Goal: Task Accomplishment & Management: Manage account settings

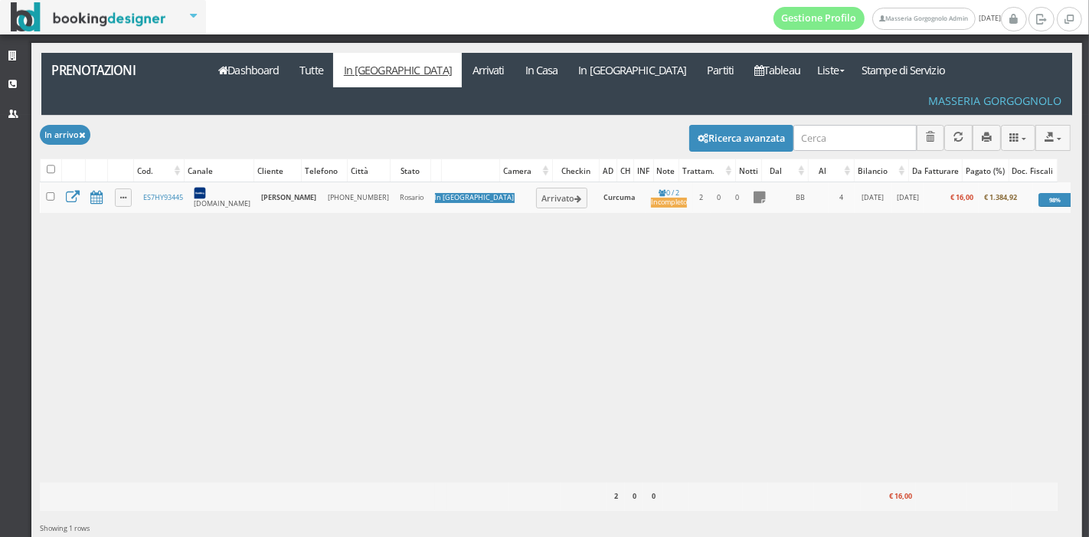
scroll to position [25, 0]
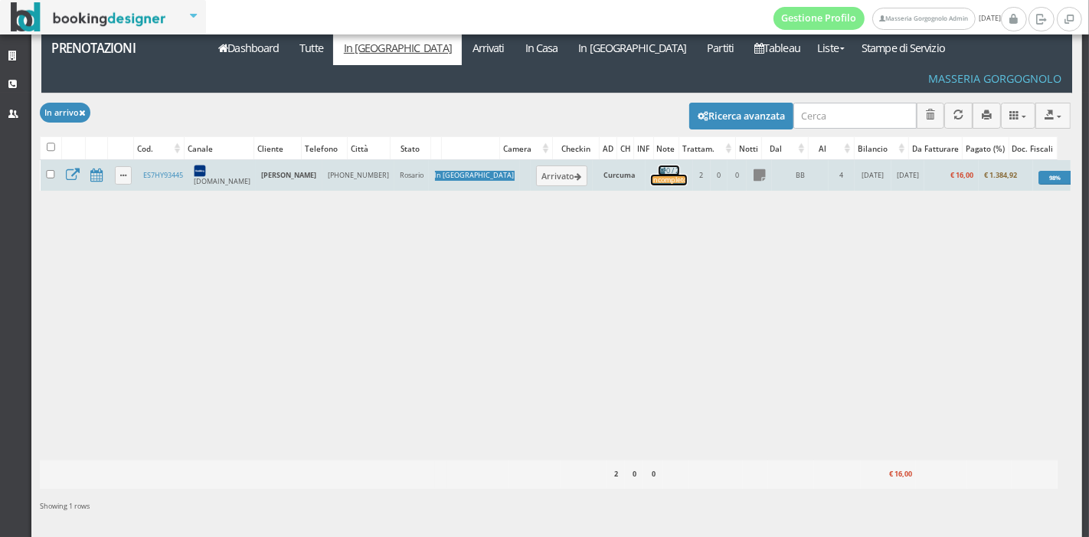
click at [651, 175] on div "Incompleto" at bounding box center [669, 180] width 36 height 10
click at [536, 165] on button "Arrivato" at bounding box center [561, 175] width 51 height 20
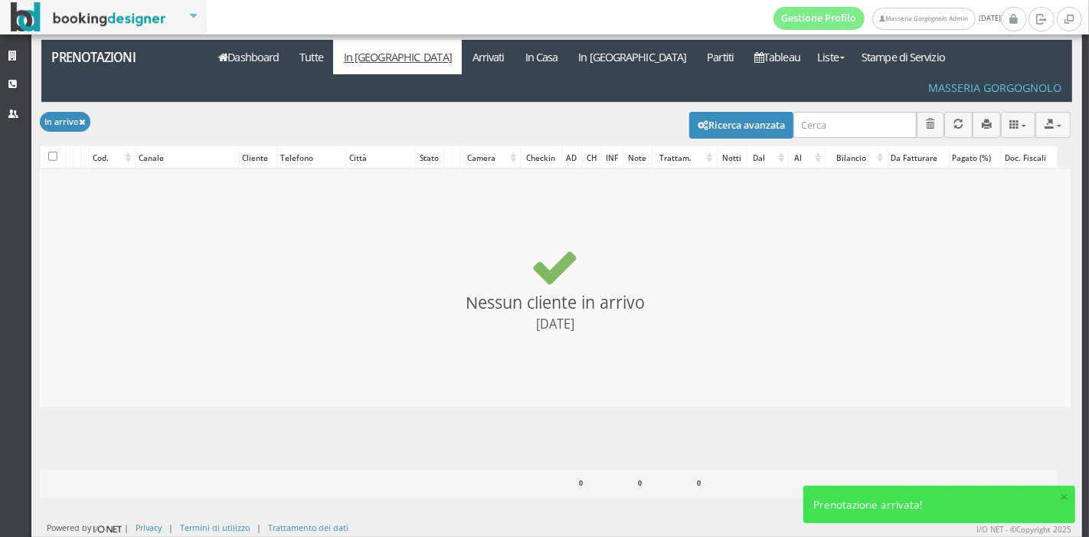
checkbox input "false"
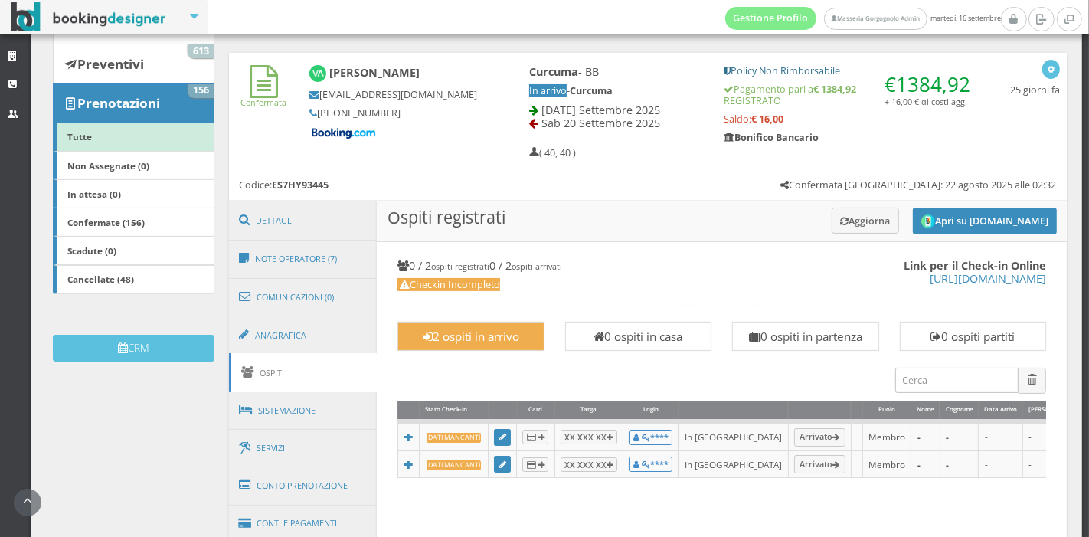
scroll to position [406, 0]
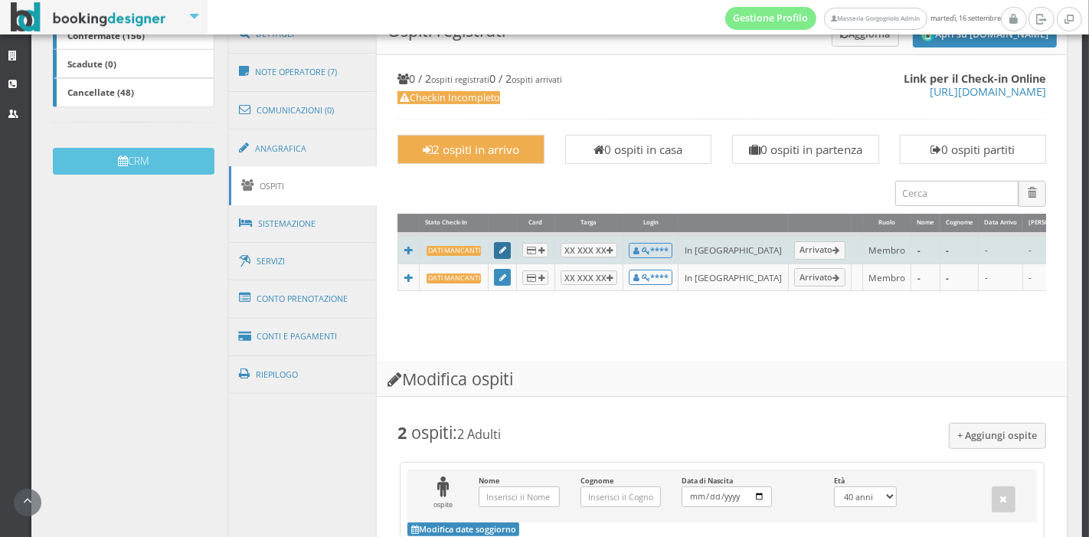
click at [500, 248] on icon at bounding box center [503, 251] width 7 height 8
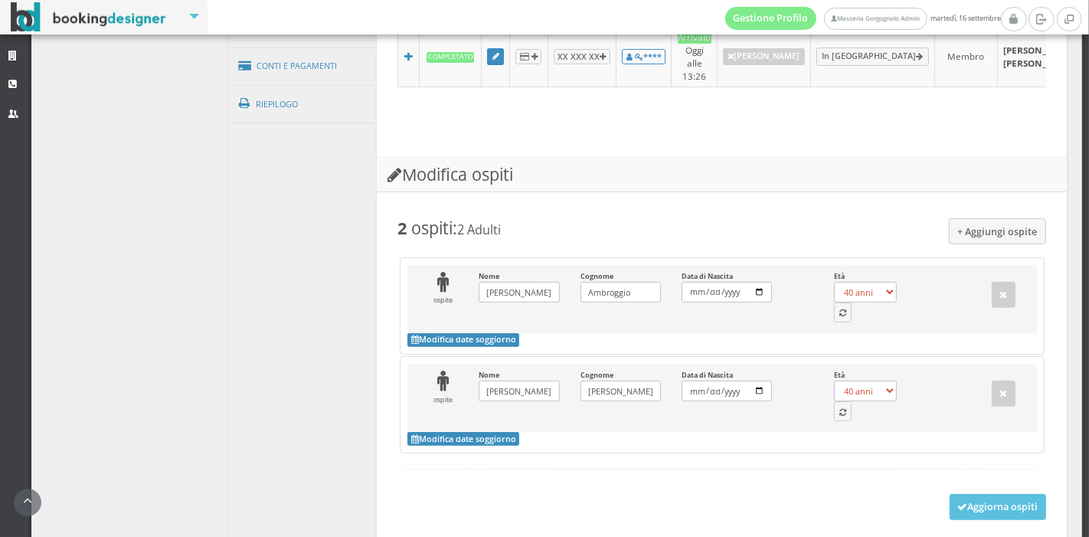
scroll to position [771, 0]
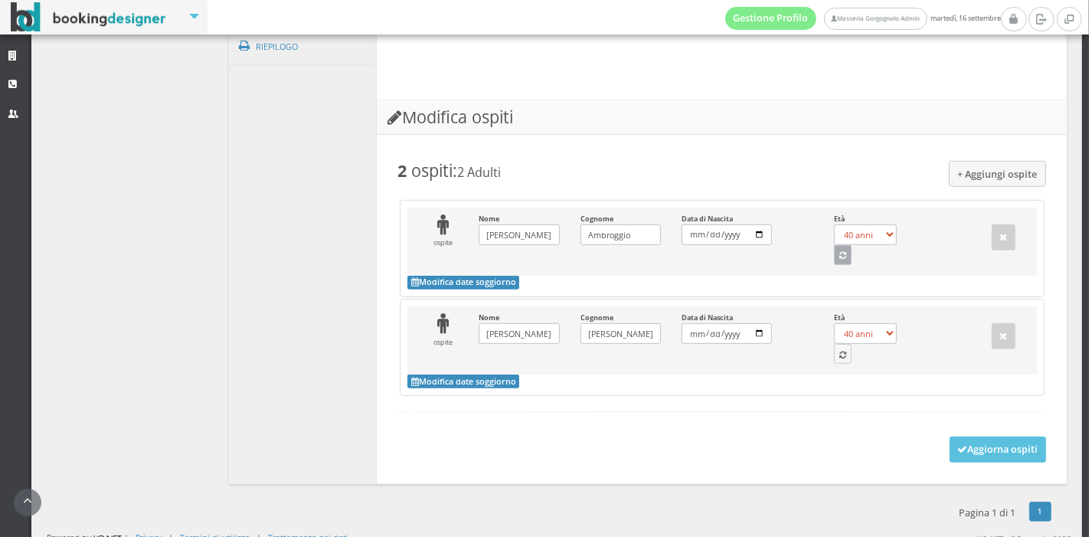
click at [840, 252] on icon "button" at bounding box center [843, 256] width 7 height 8
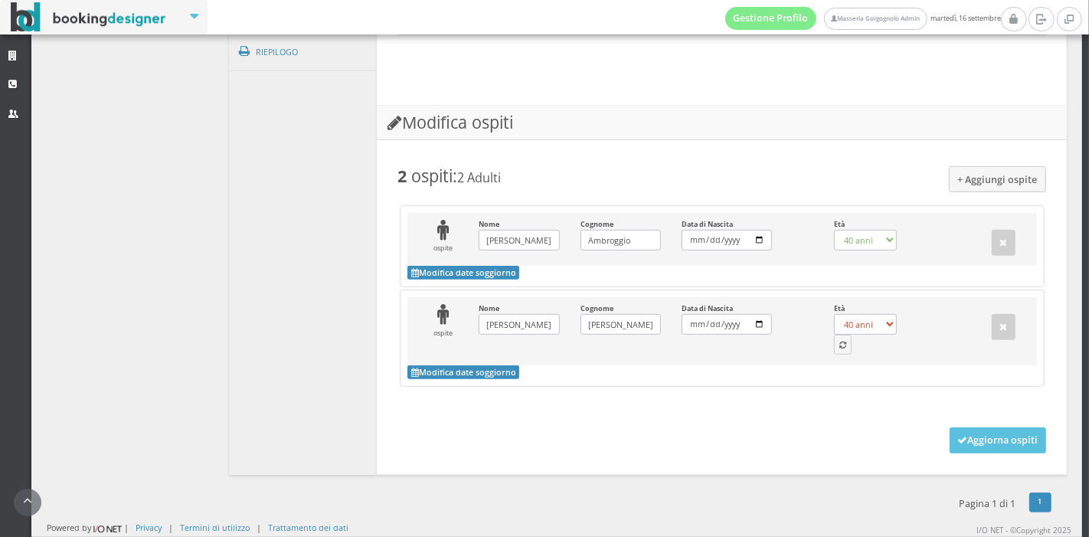
select select "48"
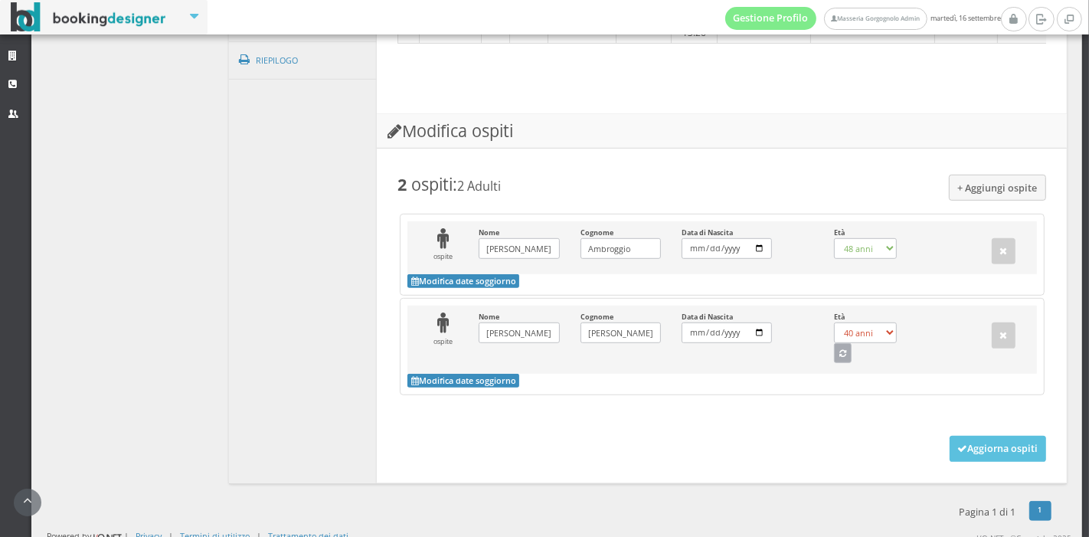
click at [840, 350] on icon "button" at bounding box center [843, 354] width 7 height 8
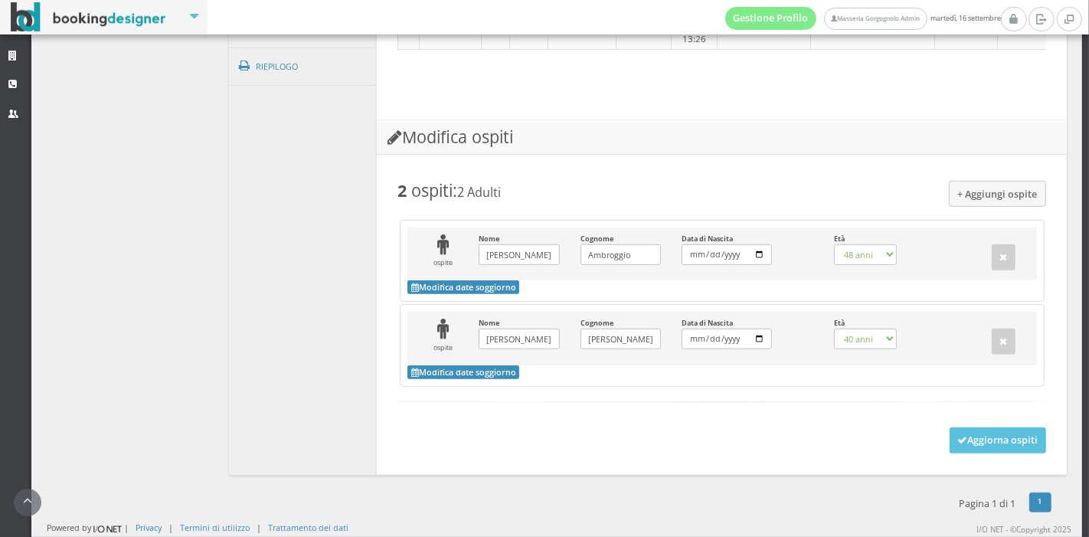
scroll to position [739, 0]
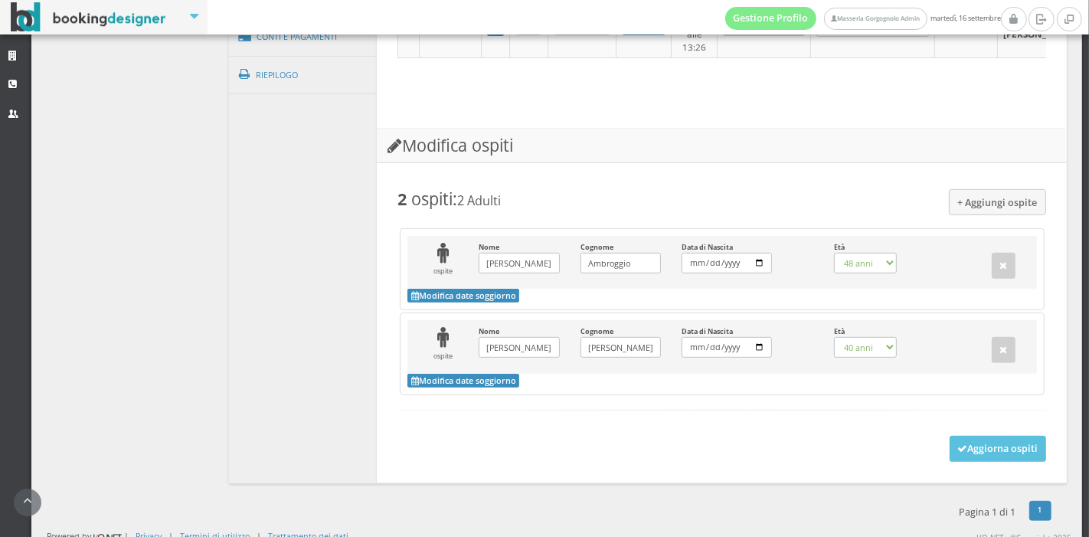
select select "66"
click at [955, 436] on button "Aggiorna ospiti" at bounding box center [998, 449] width 97 height 26
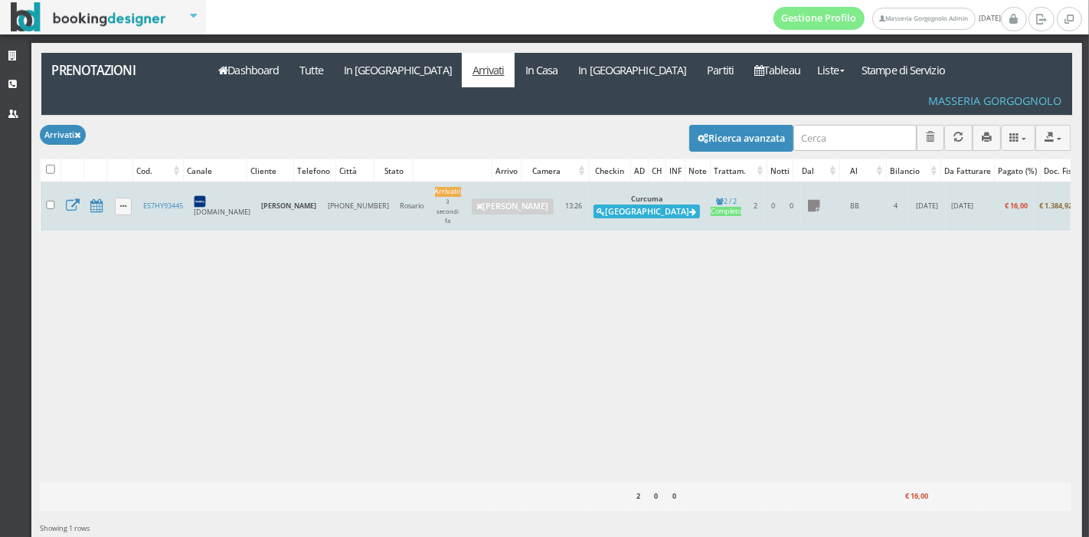
click at [594, 205] on button "Alloggia" at bounding box center [647, 212] width 106 height 14
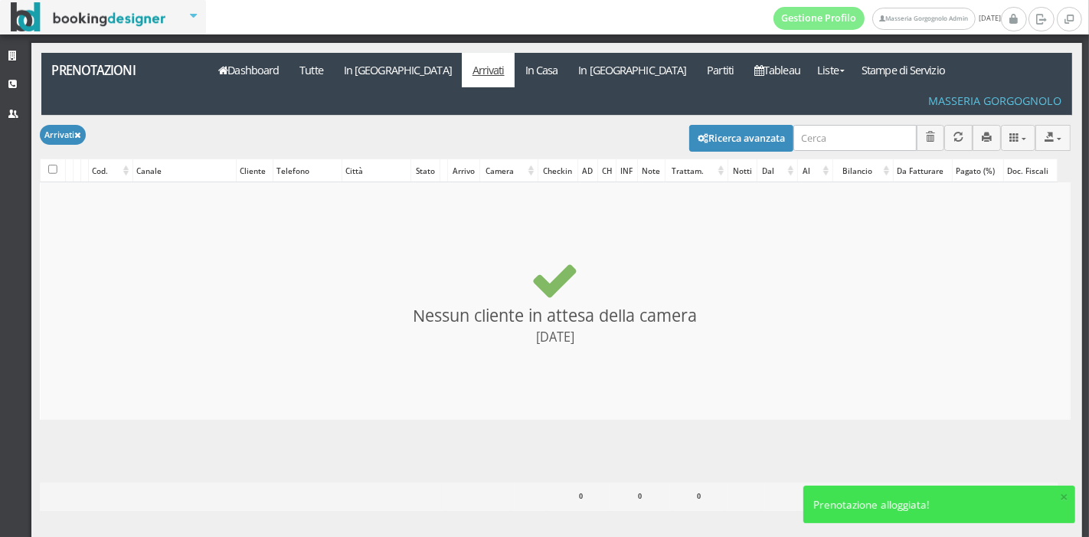
checkbox input "false"
